Goal: Task Accomplishment & Management: Manage account settings

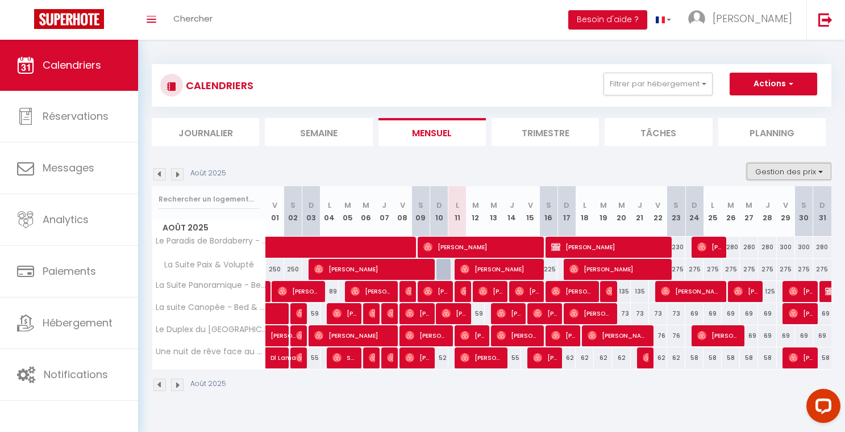
click at [764, 172] on button "Gestion des prix" at bounding box center [789, 171] width 85 height 17
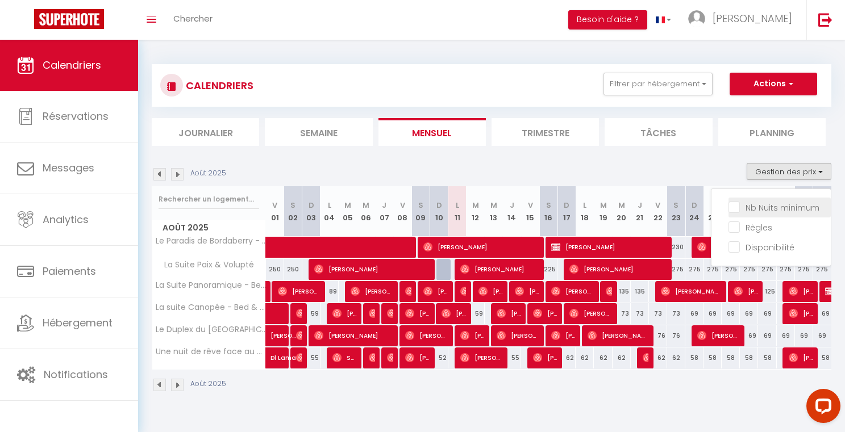
click at [760, 206] on input "Nb Nuits minimum" at bounding box center [780, 206] width 102 height 11
checkbox input "true"
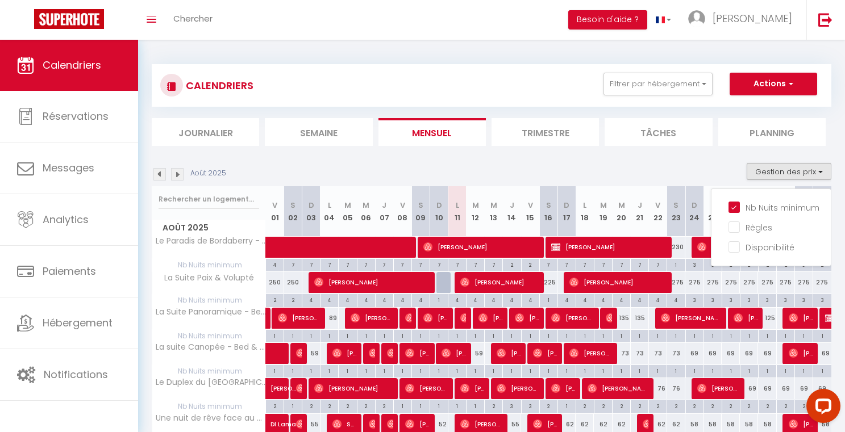
click at [668, 174] on div "Août 2025 Gestion des prix Nb Nuits minimum Règles Disponibilité" at bounding box center [492, 174] width 680 height 23
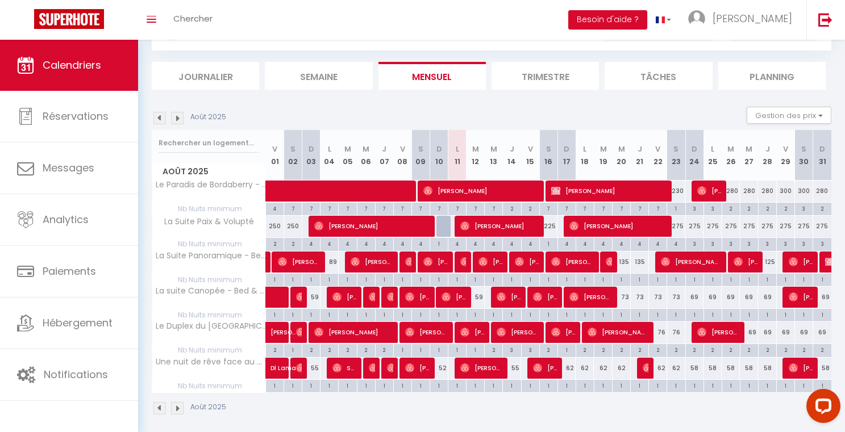
scroll to position [64, 0]
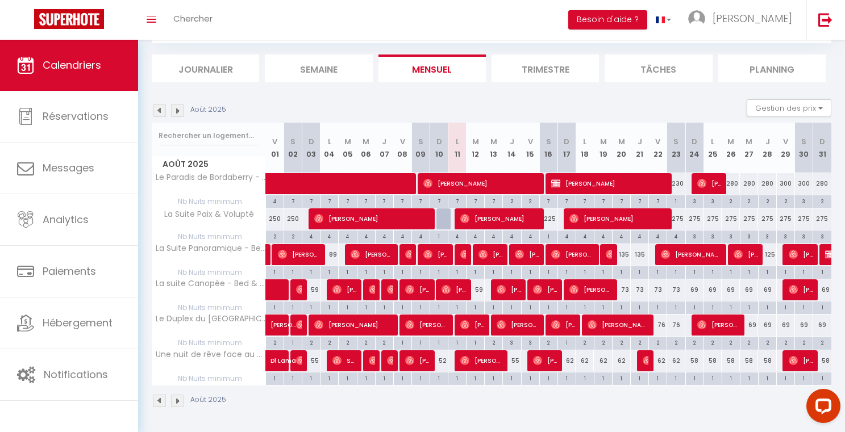
click at [480, 290] on div "59" at bounding box center [476, 290] width 18 height 21
type input "59"
type input "[DATE]"
type input "Mer 13 Août 2025"
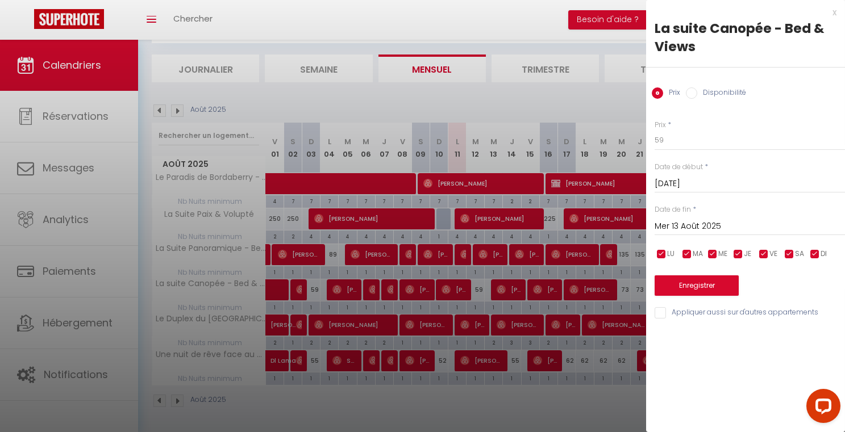
click at [485, 99] on div at bounding box center [422, 216] width 845 height 432
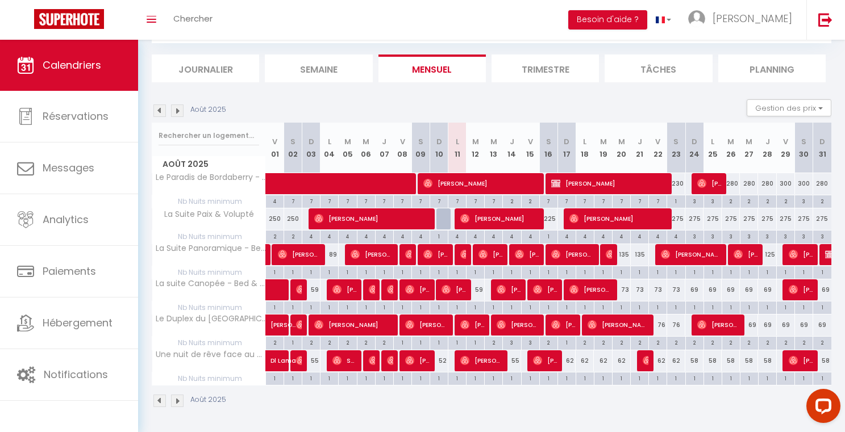
click at [479, 293] on div "59" at bounding box center [476, 290] width 18 height 21
type input "59"
type input "[DATE]"
type input "Mer 13 Août 2025"
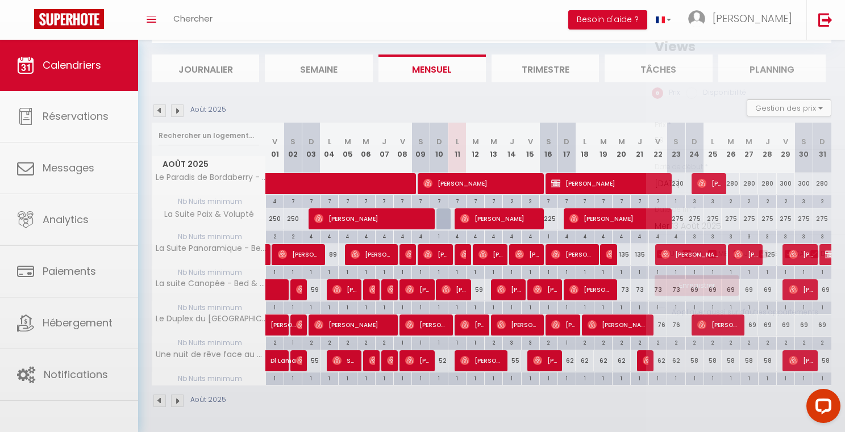
click at [479, 293] on div at bounding box center [422, 216] width 845 height 432
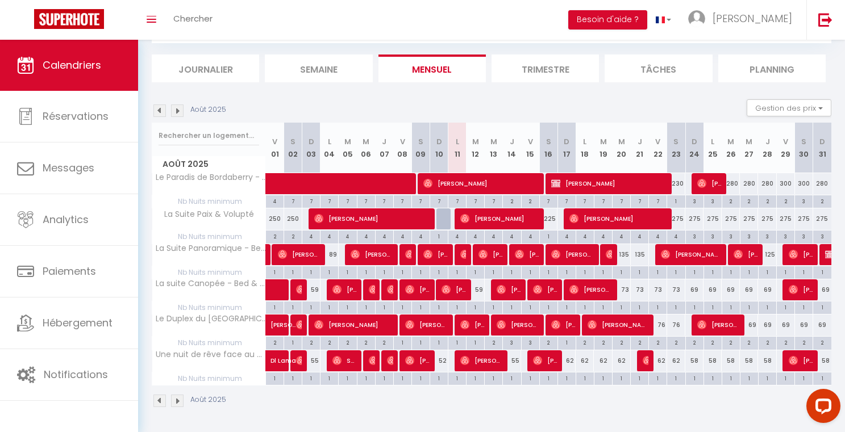
click at [481, 290] on div "59" at bounding box center [476, 290] width 18 height 21
type input "59"
type input "[DATE]"
type input "Mer 13 Août 2025"
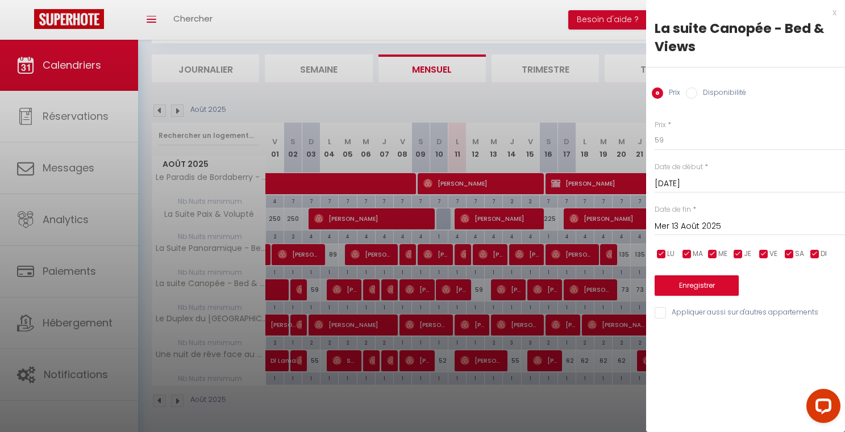
click at [510, 98] on div at bounding box center [422, 216] width 845 height 432
